Goal: Transaction & Acquisition: Purchase product/service

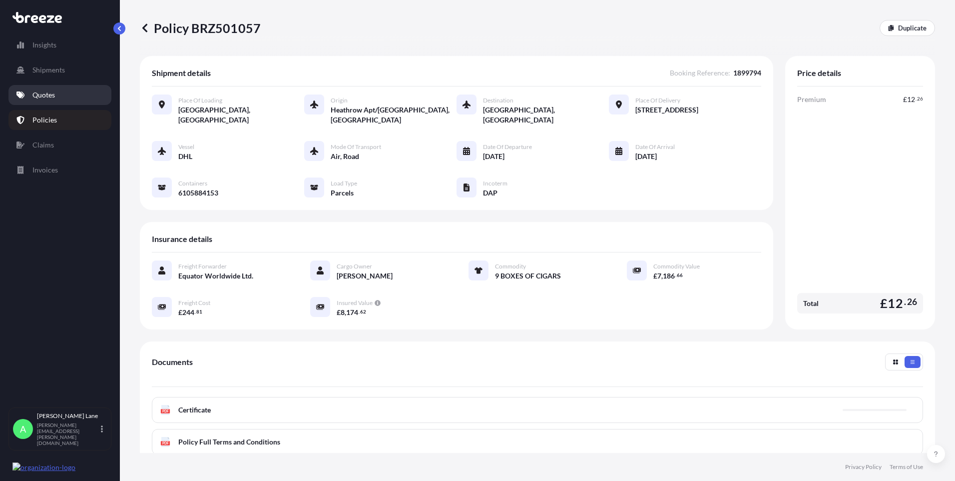
click at [65, 94] on link "Quotes" at bounding box center [59, 95] width 103 height 20
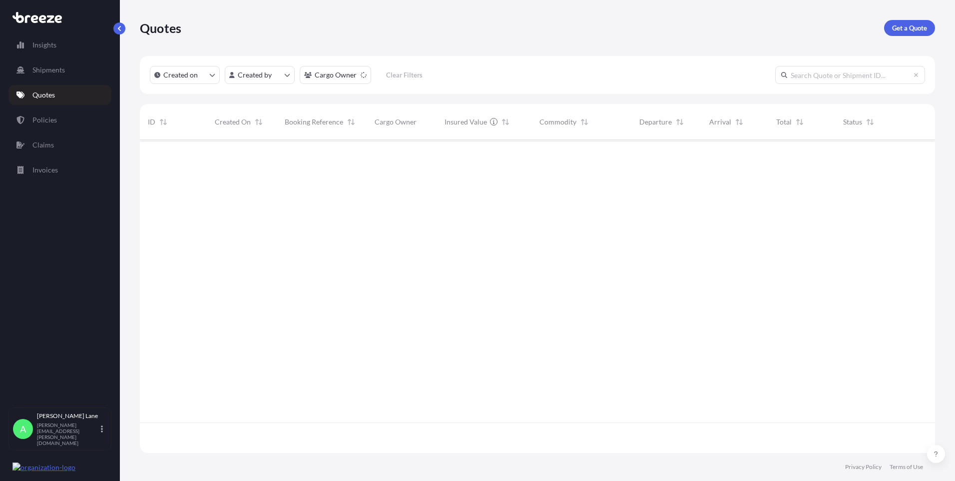
scroll to position [341, 788]
click at [907, 29] on p "Get a Quote" at bounding box center [909, 28] width 35 height 10
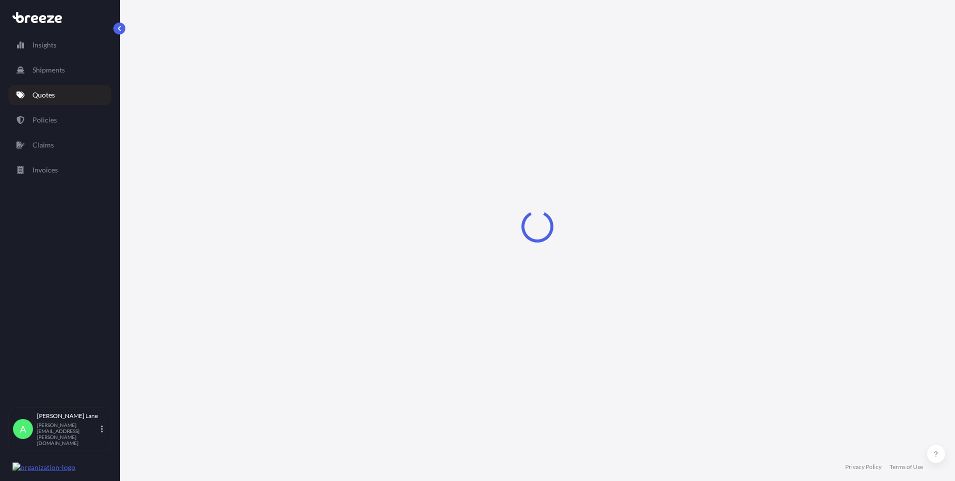
select select "Road"
select select "1"
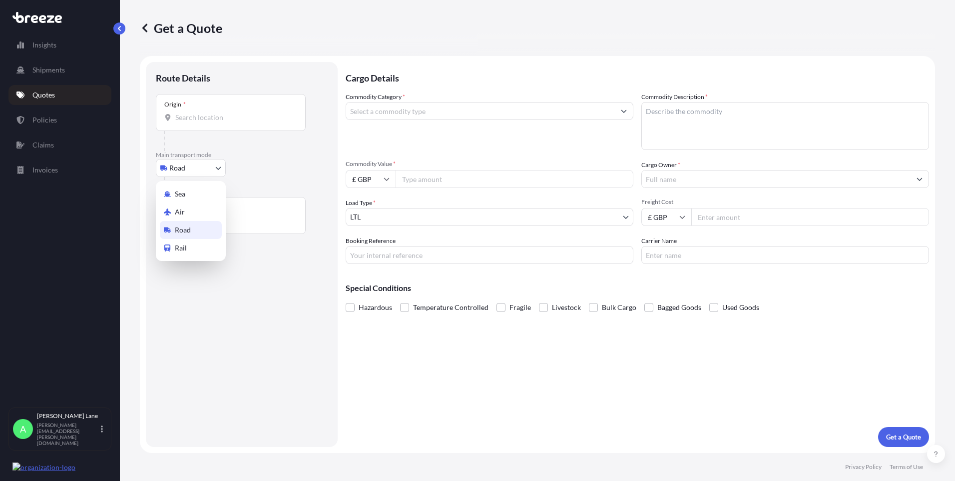
click at [191, 169] on body "Insights Shipments Quotes Policies Claims Invoices A [PERSON_NAME] [PERSON_NAME…" at bounding box center [477, 240] width 955 height 481
click at [189, 211] on div "Air" at bounding box center [191, 212] width 62 height 18
select select "Air"
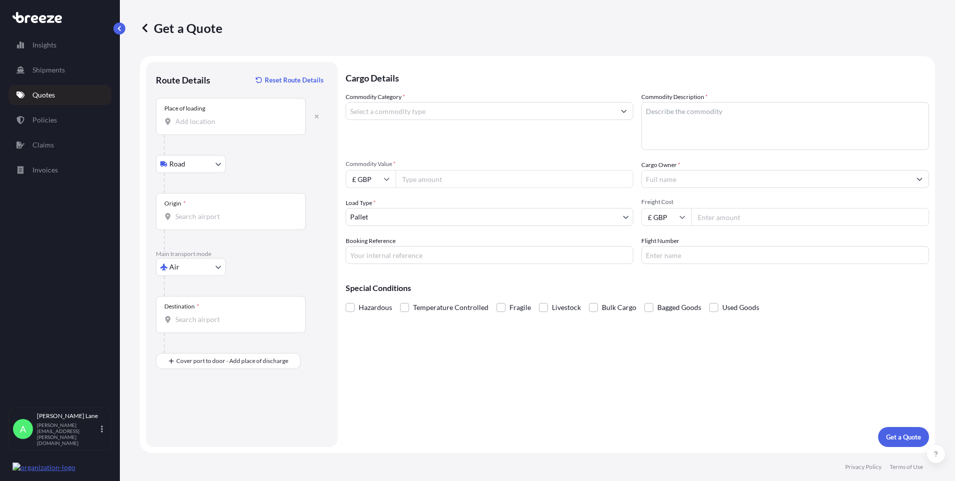
click at [217, 111] on div "Place of loading" at bounding box center [231, 116] width 150 height 37
click at [217, 116] on input "Place of loading" at bounding box center [234, 121] width 118 height 10
type input "[STREET_ADDRESS]"
click at [227, 221] on input "Origin *" at bounding box center [234, 216] width 118 height 10
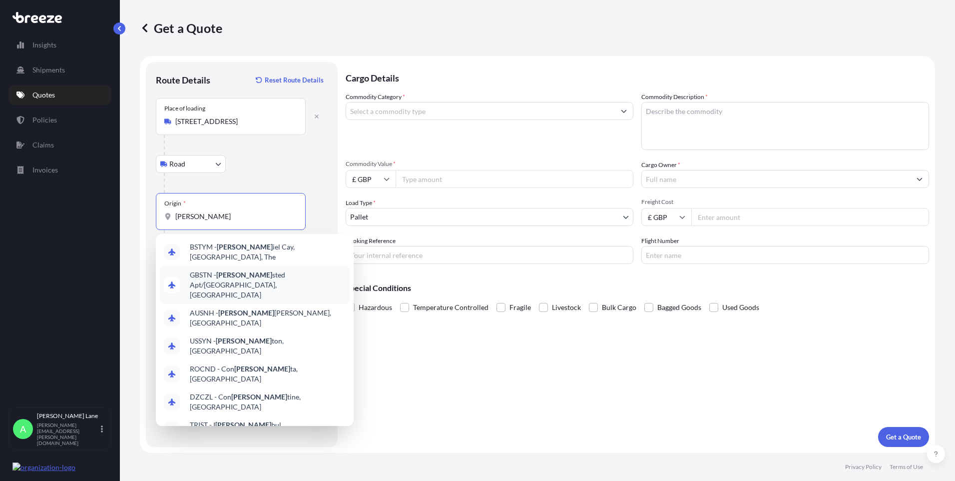
click at [241, 277] on span "GBSTN - [PERSON_NAME] Apt/[GEOGRAPHIC_DATA], [GEOGRAPHIC_DATA]" at bounding box center [268, 285] width 156 height 30
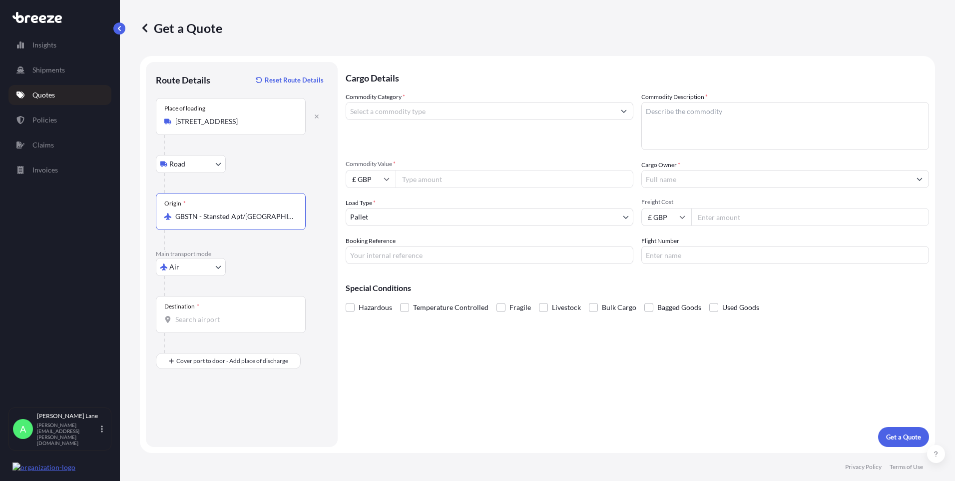
type input "GBSTN - Stansted Apt/[GEOGRAPHIC_DATA], [GEOGRAPHIC_DATA]"
click at [231, 321] on input "Destination *" at bounding box center [234, 319] width 118 height 10
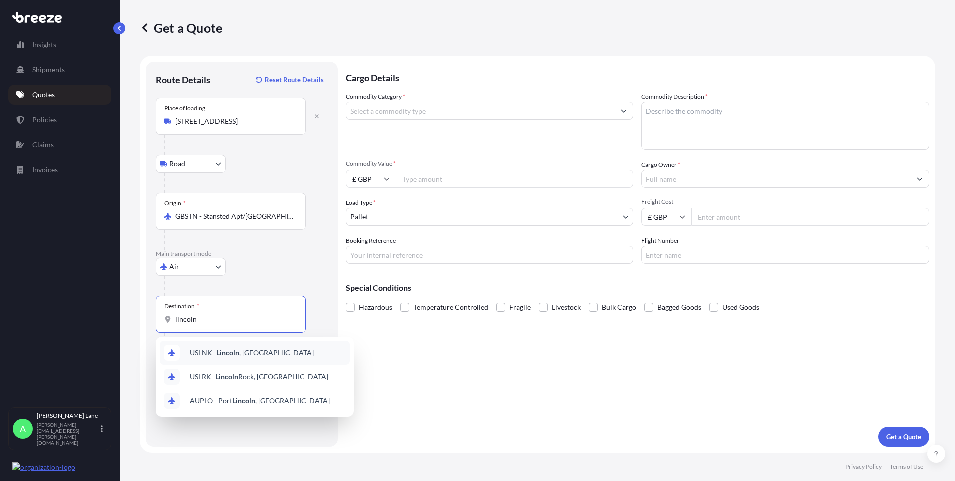
click at [244, 357] on span "USLNK - Lincoln , [GEOGRAPHIC_DATA]" at bounding box center [252, 353] width 124 height 10
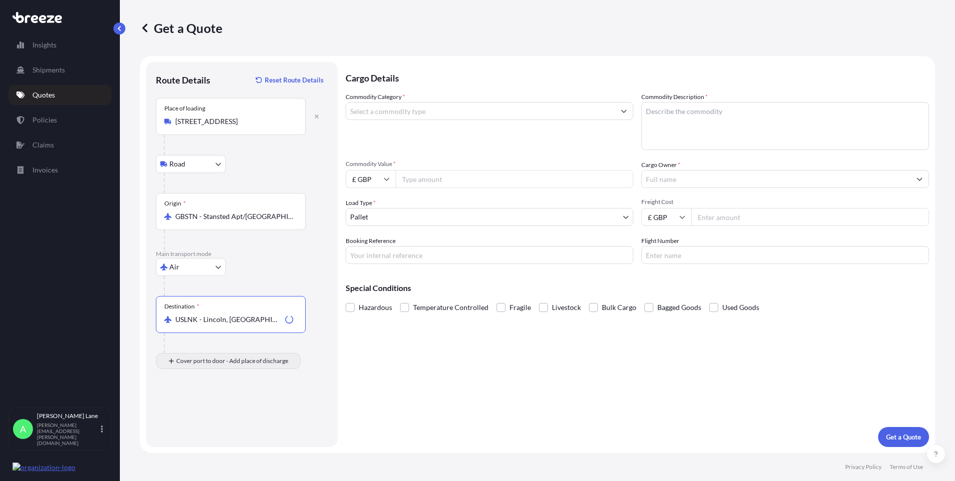
type input "USLNK - Lincoln, [GEOGRAPHIC_DATA]"
click at [259, 410] on input "Place of Discharge" at bounding box center [234, 414] width 118 height 10
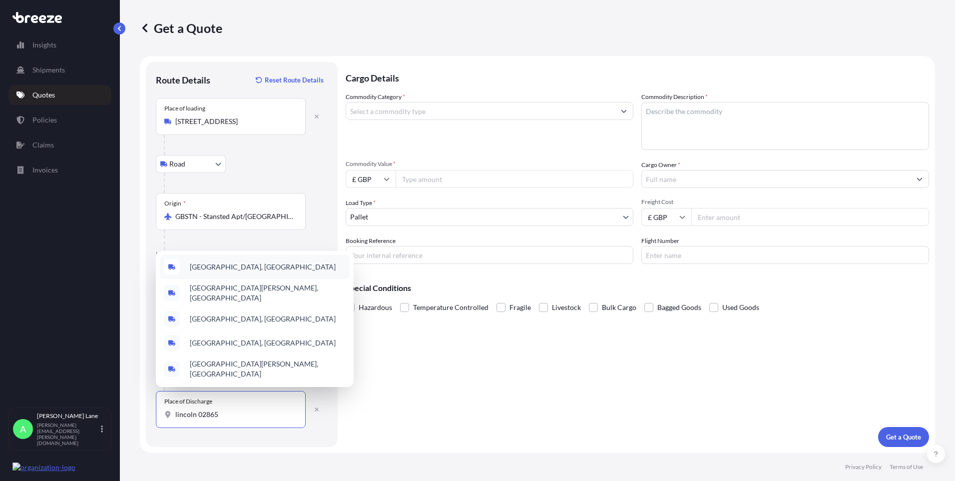
click at [267, 277] on div "[GEOGRAPHIC_DATA], [GEOGRAPHIC_DATA]" at bounding box center [255, 267] width 190 height 24
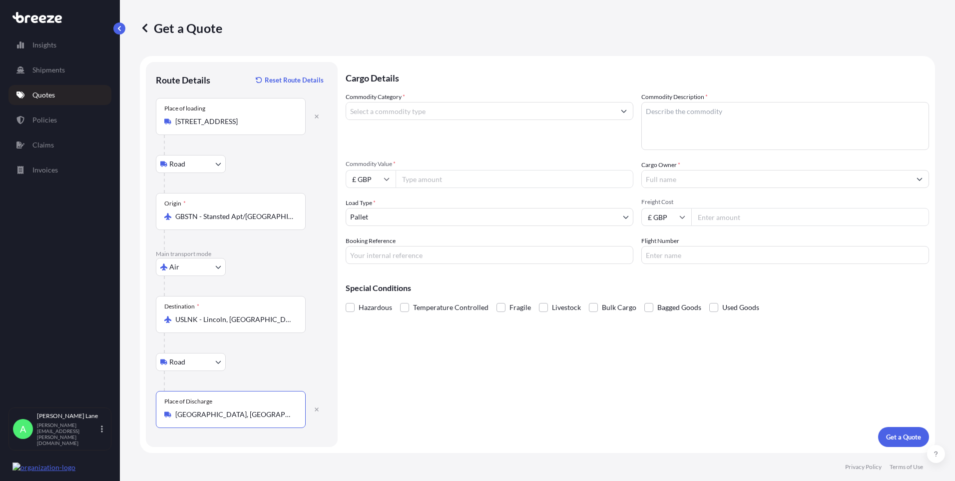
type input "[GEOGRAPHIC_DATA], [GEOGRAPHIC_DATA]"
click at [428, 116] on input "Commodity Category *" at bounding box center [480, 111] width 269 height 18
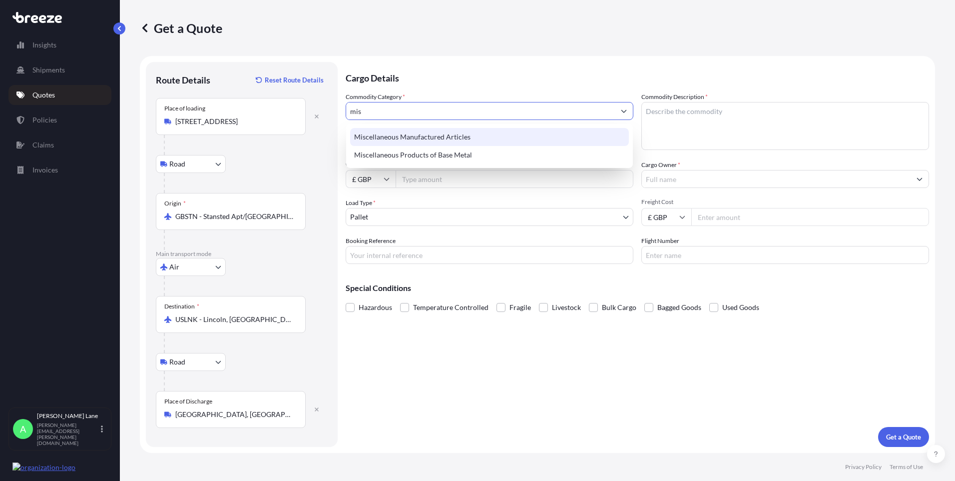
click at [432, 135] on div "Miscellaneous Manufactured Articles" at bounding box center [489, 137] width 279 height 18
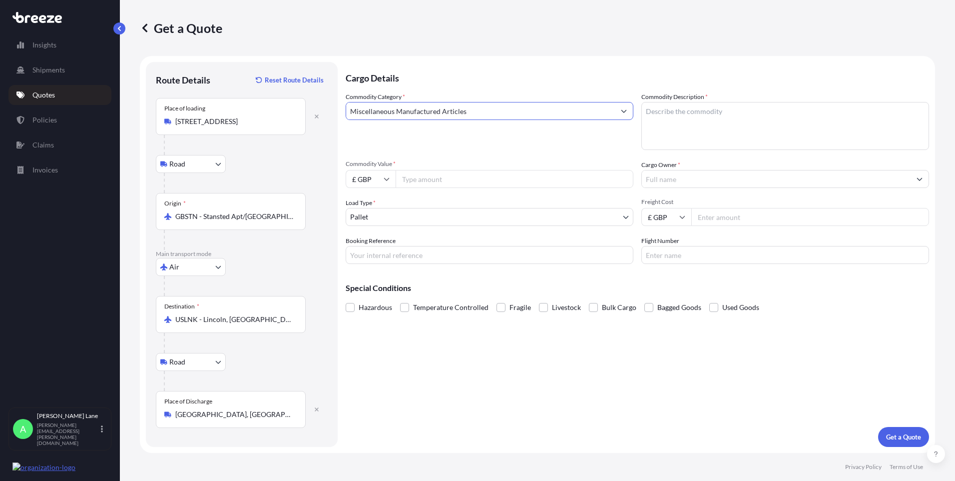
type input "Miscellaneous Manufactured Articles"
click at [434, 180] on input "Commodity Value *" at bounding box center [515, 179] width 238 height 18
type input "2277.18"
click at [378, 255] on input "Booking Reference" at bounding box center [490, 255] width 288 height 18
paste input "1899969"
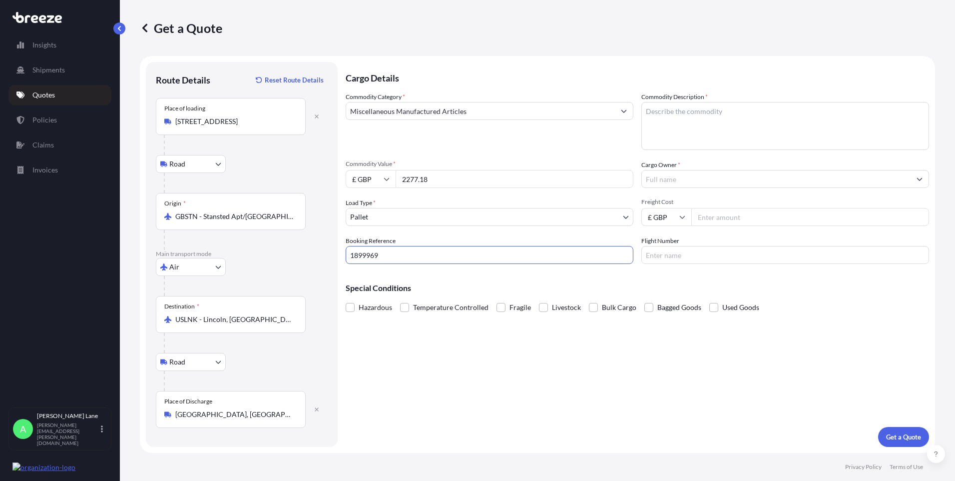
type input "1899969"
click at [661, 136] on textarea "Commodity Description *" at bounding box center [785, 126] width 288 height 48
type textarea "go kart parts"
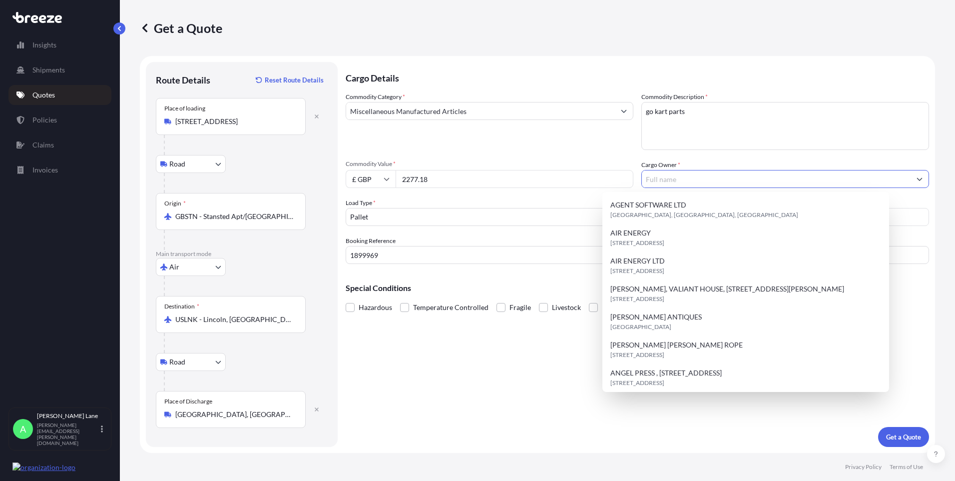
click at [667, 176] on input "Cargo Owner *" at bounding box center [776, 179] width 269 height 18
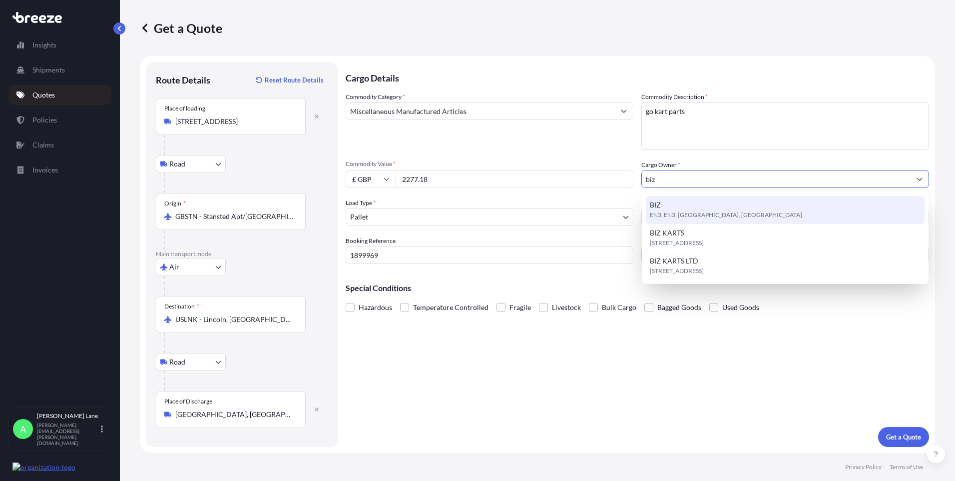
click at [695, 213] on span "EN3, EN3, [GEOGRAPHIC_DATA], [GEOGRAPHIC_DATA]" at bounding box center [726, 215] width 152 height 10
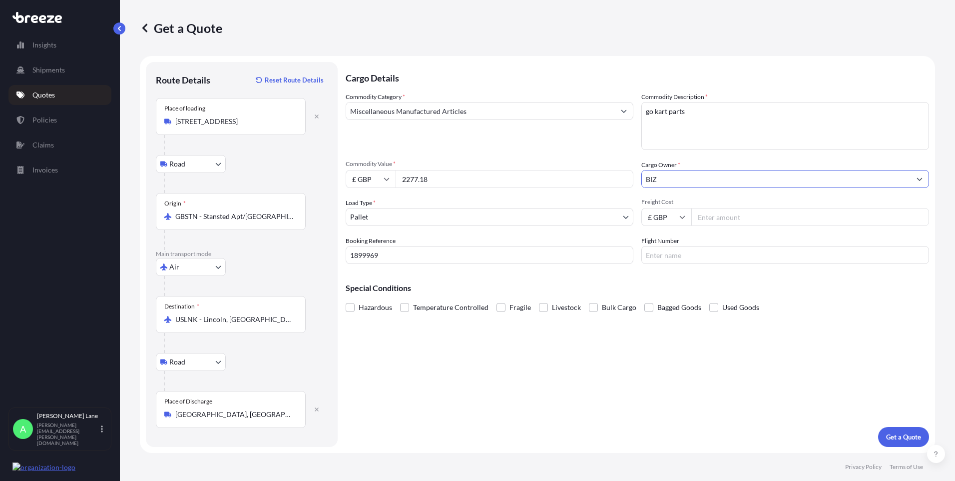
type input "BIZ"
click at [707, 218] on input "Freight Cost" at bounding box center [810, 217] width 238 height 18
type input "655.77"
type input "fedex"
click at [482, 396] on div "Cargo Details Commodity Category * Miscellaneous Manufactured Articles Commodit…" at bounding box center [637, 254] width 583 height 385
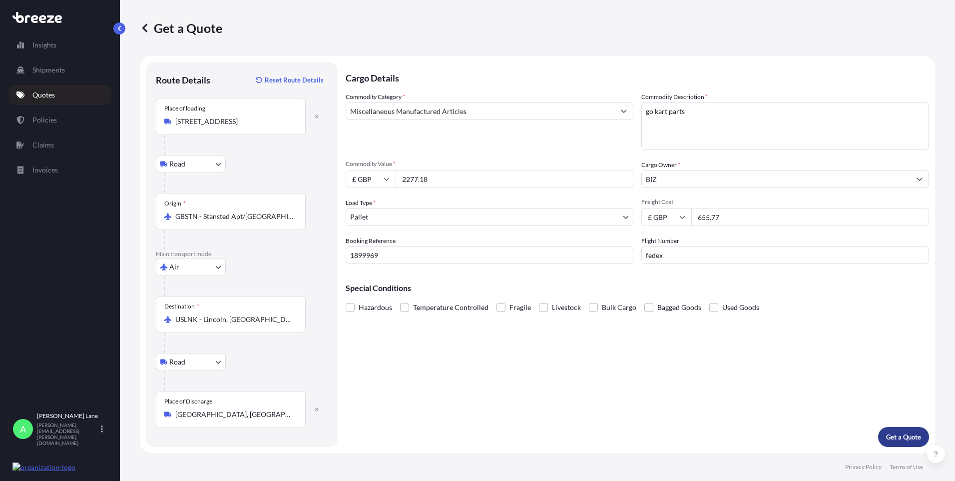
click at [893, 436] on p "Get a Quote" at bounding box center [903, 437] width 35 height 10
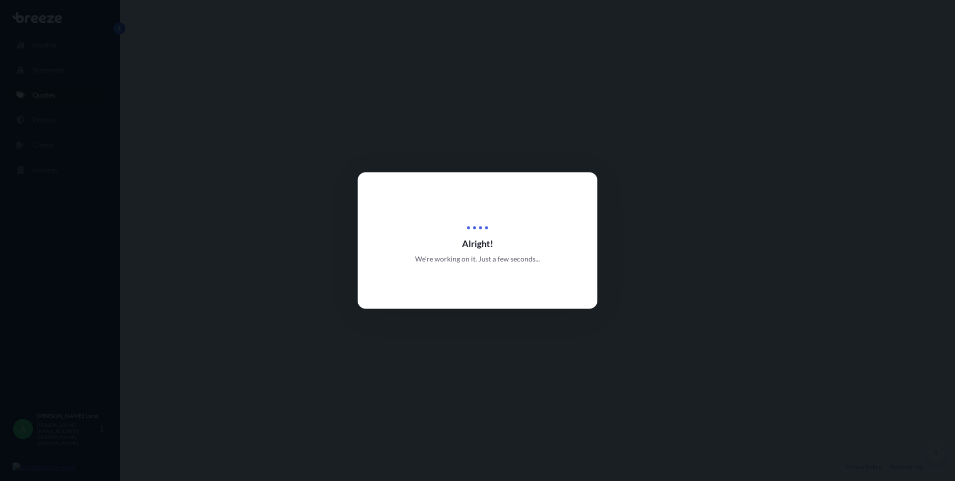
select select "Road"
select select "Air"
select select "Road"
select select "1"
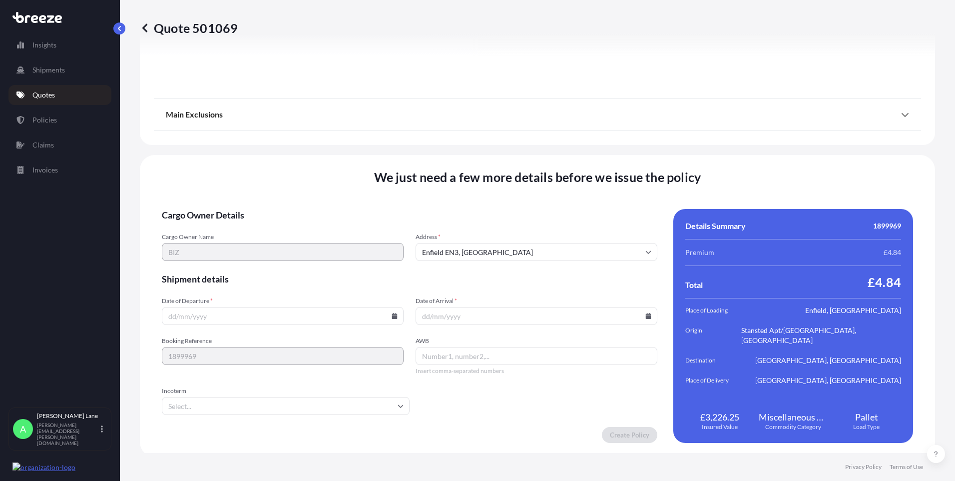
scroll to position [1303, 0]
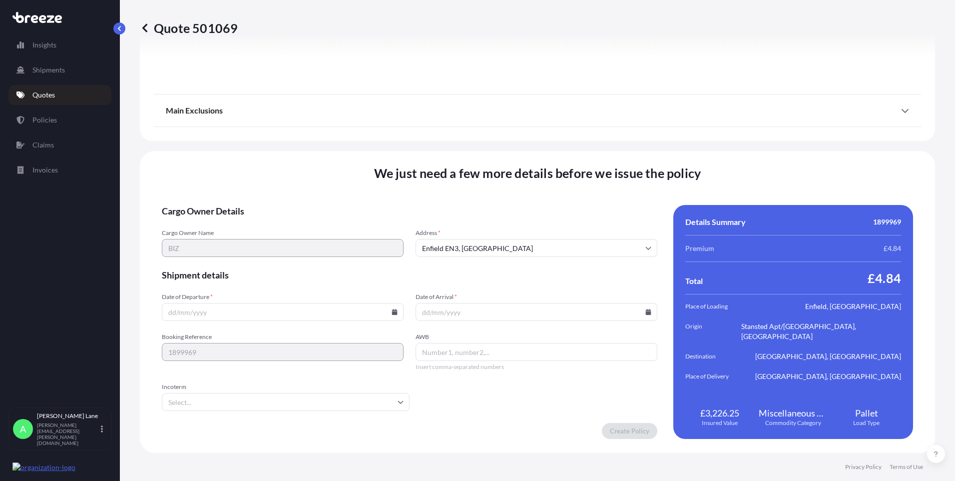
click at [392, 312] on icon at bounding box center [394, 312] width 5 height 6
click at [284, 203] on button "9" at bounding box center [282, 204] width 16 height 16
type input "[DATE]"
click at [208, 398] on input "Incoterm" at bounding box center [286, 402] width 248 height 18
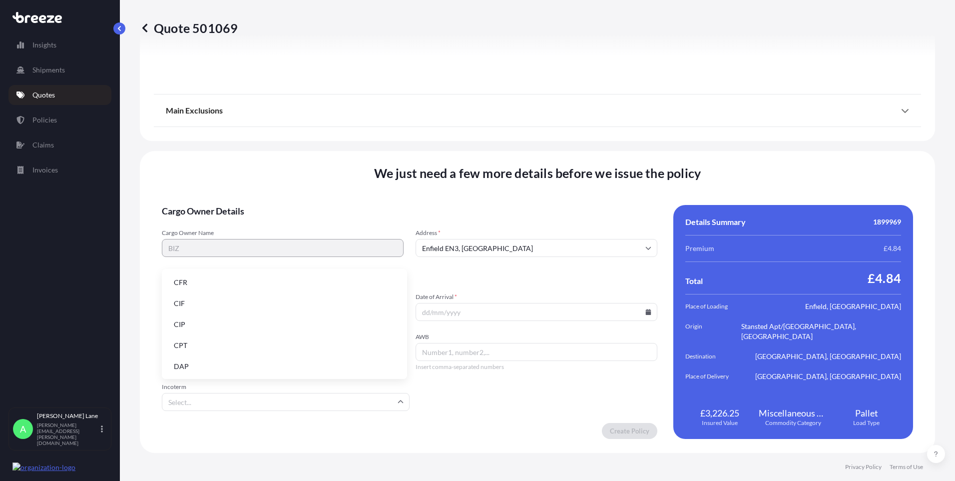
click at [218, 363] on li "DAP" at bounding box center [284, 366] width 237 height 19
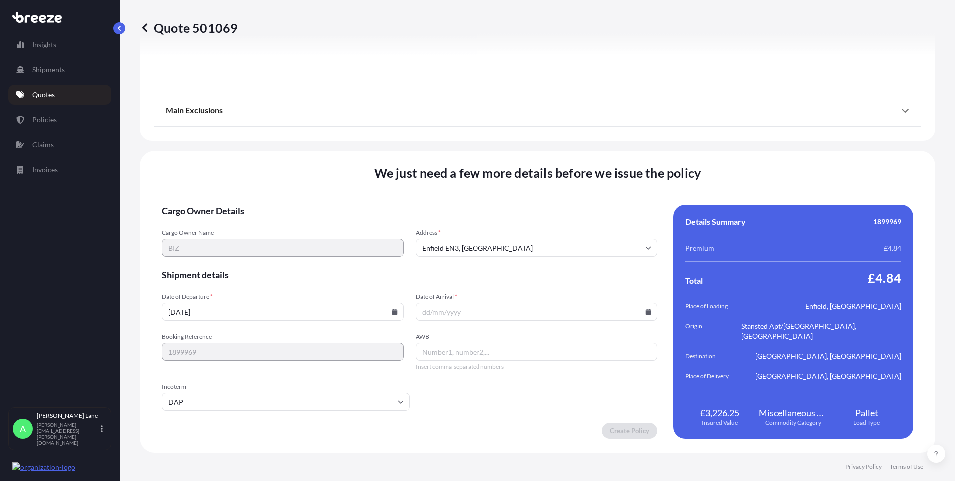
click at [639, 310] on input "Date of Arrival *" at bounding box center [537, 312] width 242 height 18
click at [646, 311] on icon at bounding box center [648, 312] width 5 height 6
click at [508, 222] on button "15" at bounding box center [509, 223] width 16 height 16
type input "[DATE]"
paste input "885035876046"
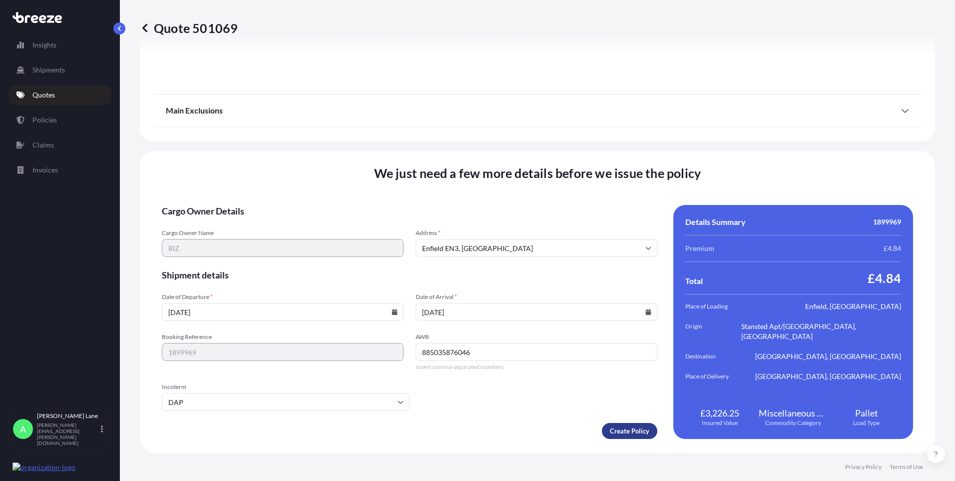
type input "885035876046"
